Goal: Use online tool/utility: Use online tool/utility

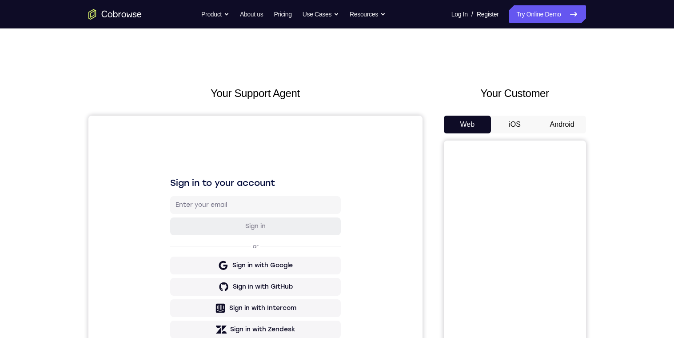
click at [555, 123] on button "Android" at bounding box center [562, 125] width 48 height 18
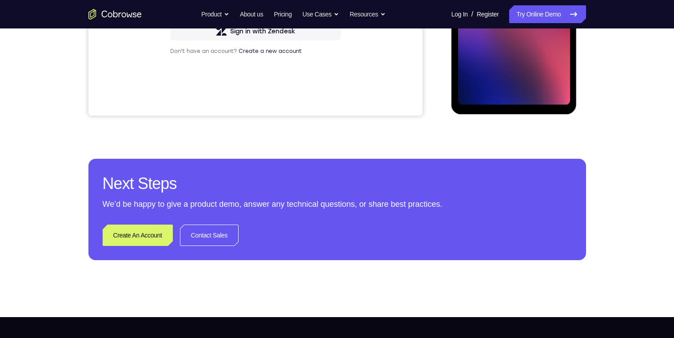
scroll to position [144, 0]
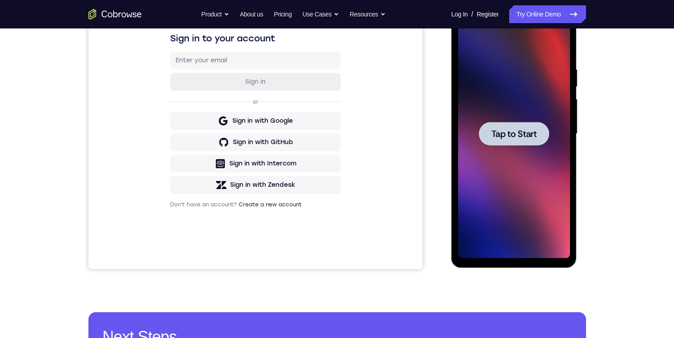
click at [503, 126] on div at bounding box center [514, 134] width 70 height 24
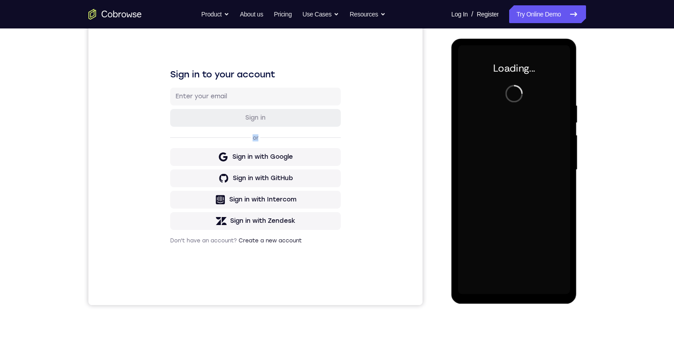
click at [177, 143] on div "Sign in or Sign in with Google Sign in with GitHub Sign in with Intercom Sign i…" at bounding box center [255, 159] width 171 height 142
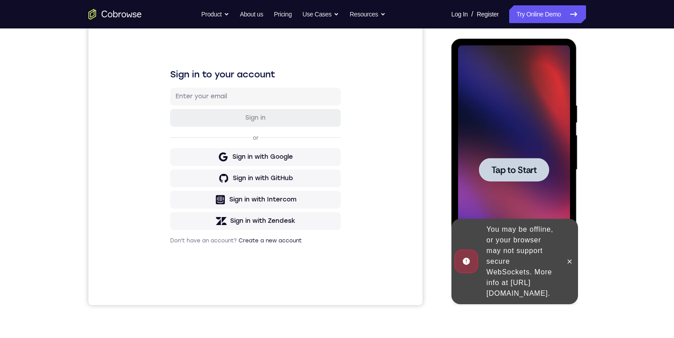
click at [508, 159] on div at bounding box center [514, 170] width 70 height 24
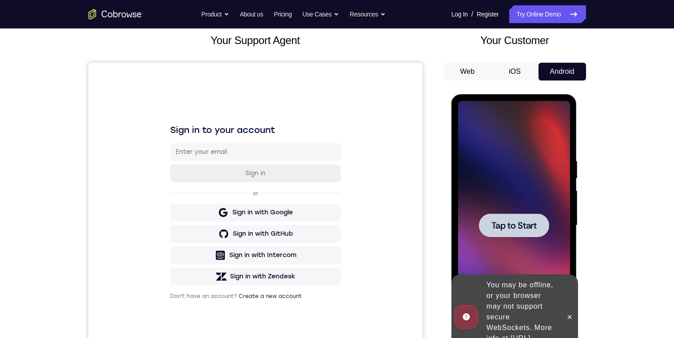
click at [504, 236] on div at bounding box center [514, 225] width 70 height 24
click at [500, 223] on span "Tap to Start" at bounding box center [513, 225] width 45 height 9
click at [566, 270] on icon at bounding box center [569, 316] width 7 height 7
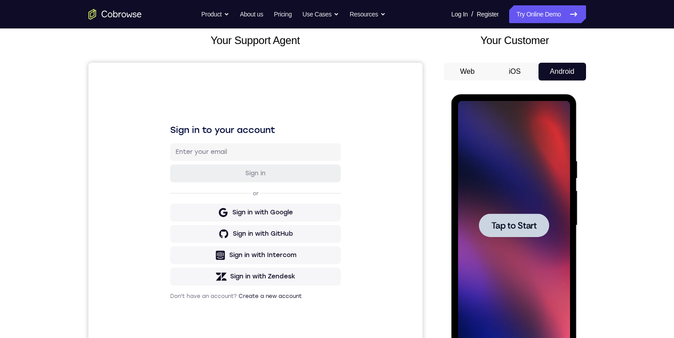
click at [509, 225] on span "Tap to Start" at bounding box center [513, 225] width 45 height 9
click at [491, 229] on span "Tap to Start" at bounding box center [513, 225] width 45 height 9
click at [520, 221] on span "Tap to Start" at bounding box center [513, 225] width 45 height 9
click at [507, 213] on div at bounding box center [514, 225] width 70 height 24
click at [526, 227] on span "Tap to Start" at bounding box center [513, 225] width 45 height 9
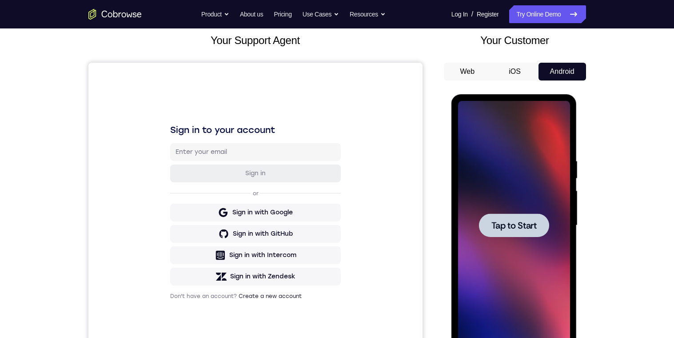
click at [526, 225] on span "Tap to Start" at bounding box center [513, 225] width 45 height 9
click at [520, 222] on span "Tap to Start" at bounding box center [513, 225] width 45 height 9
click at [523, 229] on span "Tap to Start" at bounding box center [513, 225] width 45 height 9
click at [534, 227] on span "Tap to Start" at bounding box center [513, 225] width 45 height 9
click at [510, 235] on div at bounding box center [514, 225] width 70 height 24
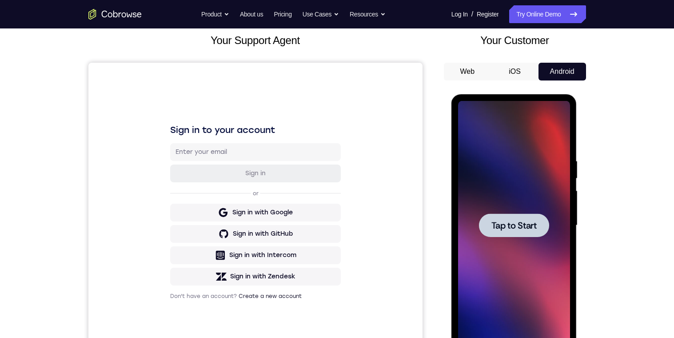
click at [514, 226] on span "Tap to Start" at bounding box center [513, 225] width 45 height 9
click at [479, 213] on button "Tap to Start" at bounding box center [514, 225] width 70 height 24
